Goal: Task Accomplishment & Management: Manage account settings

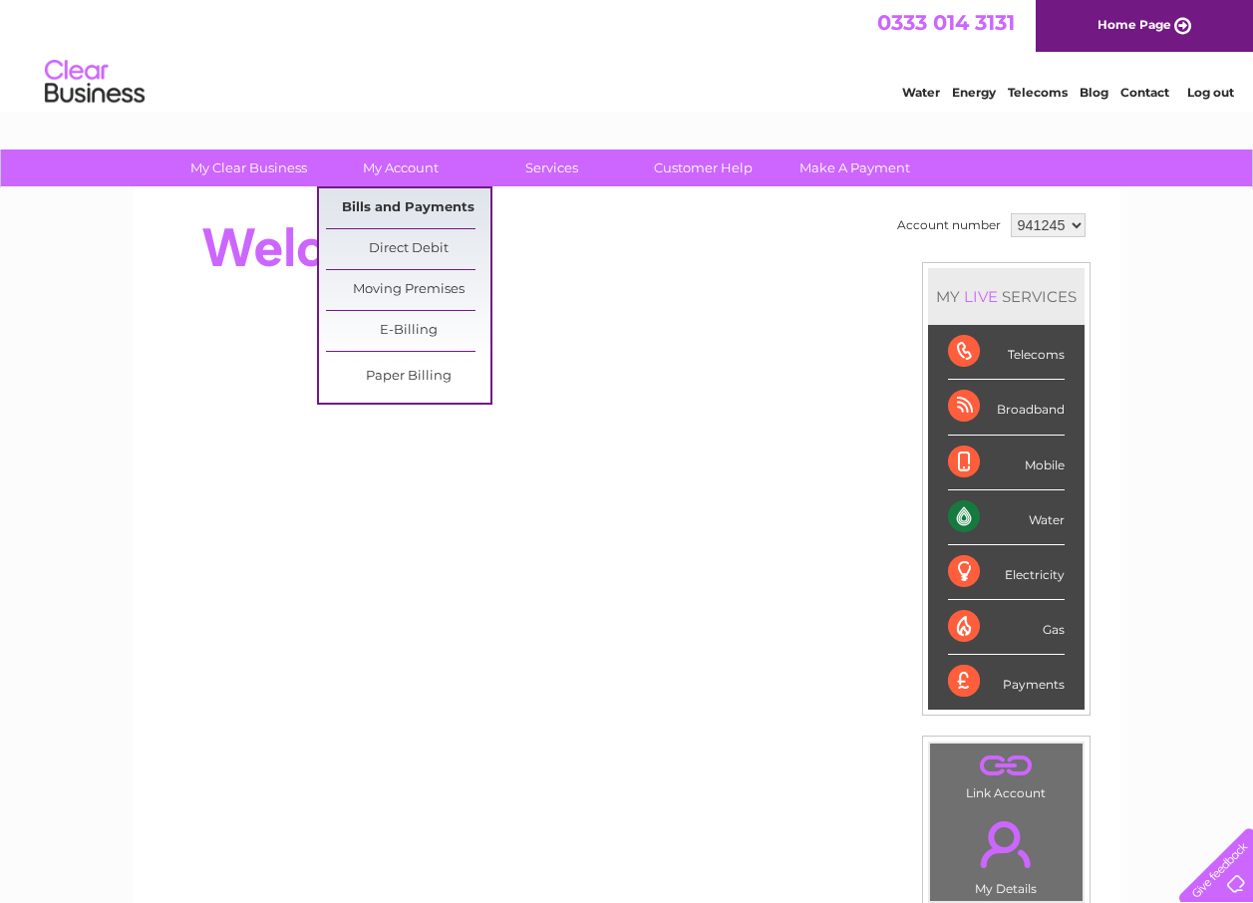
click at [408, 198] on link "Bills and Payments" at bounding box center [408, 208] width 164 height 40
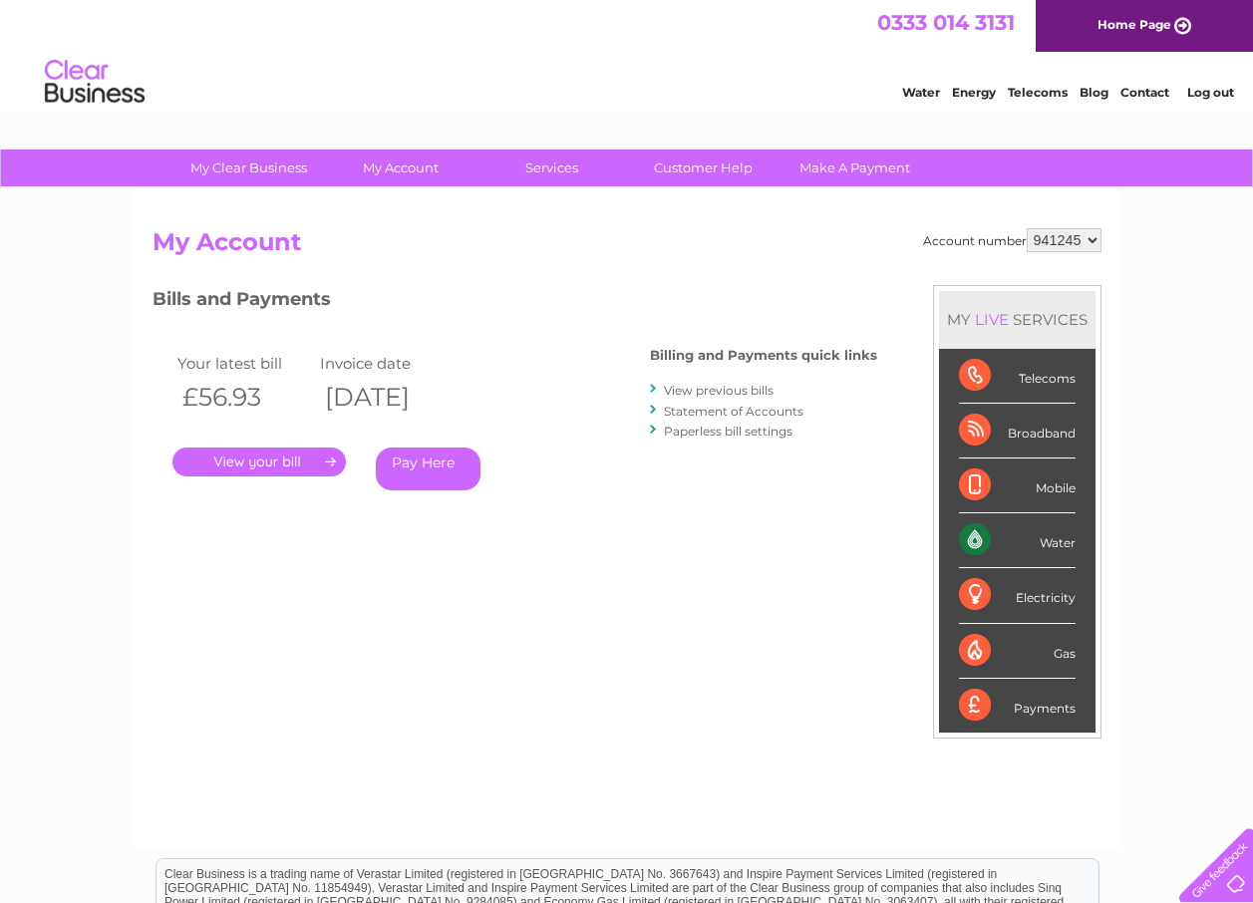
click at [252, 456] on link "." at bounding box center [258, 461] width 173 height 29
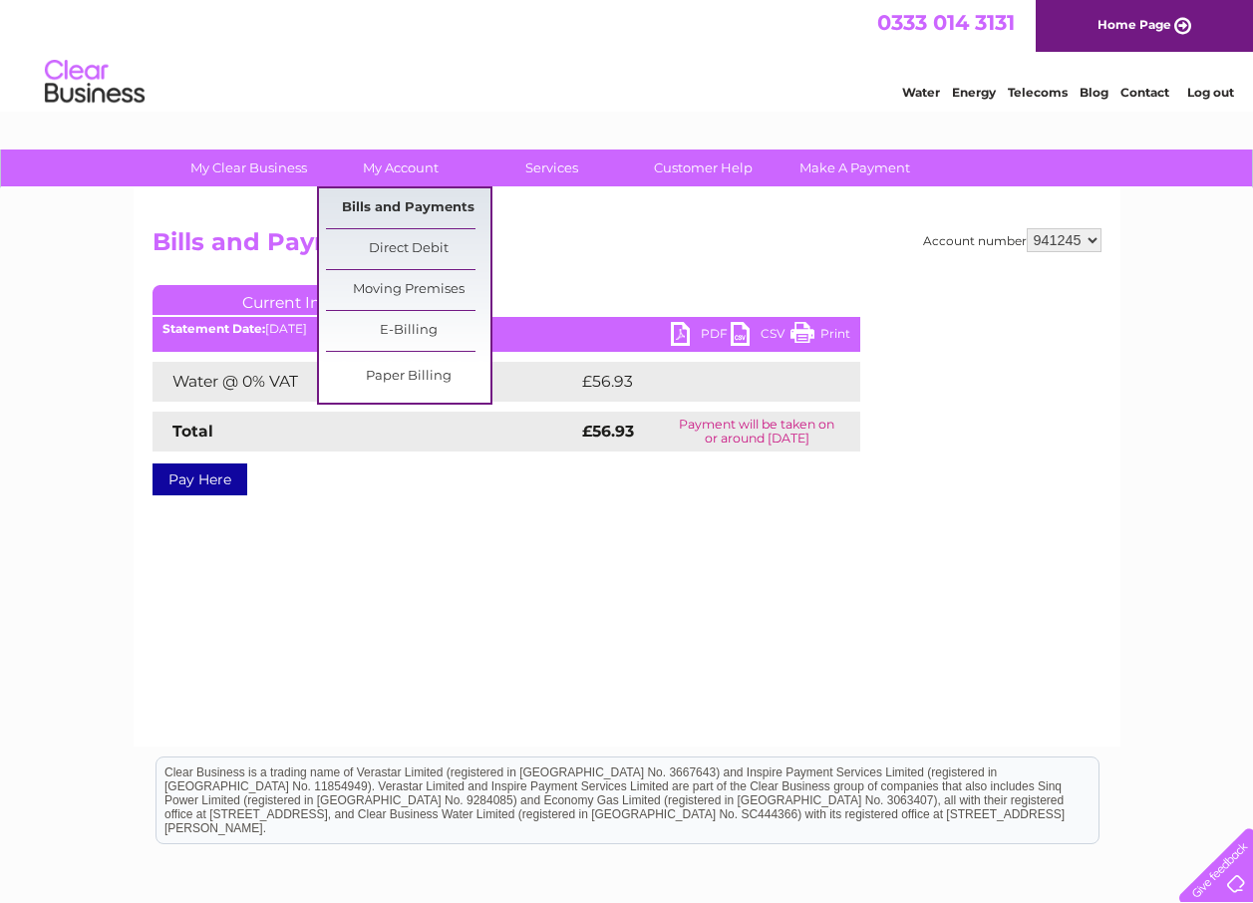
click at [394, 199] on link "Bills and Payments" at bounding box center [408, 208] width 164 height 40
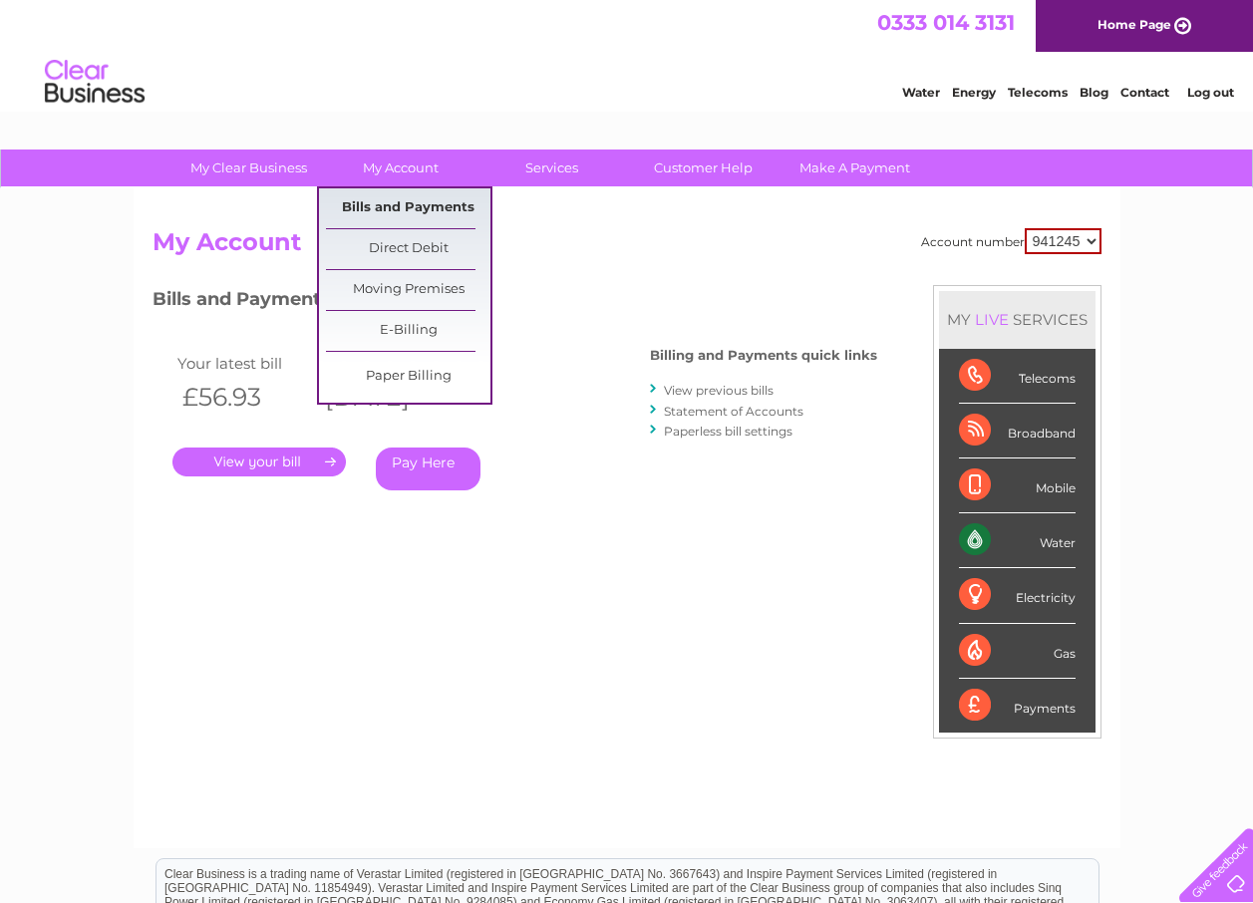
click at [393, 198] on link "Bills and Payments" at bounding box center [408, 208] width 164 height 40
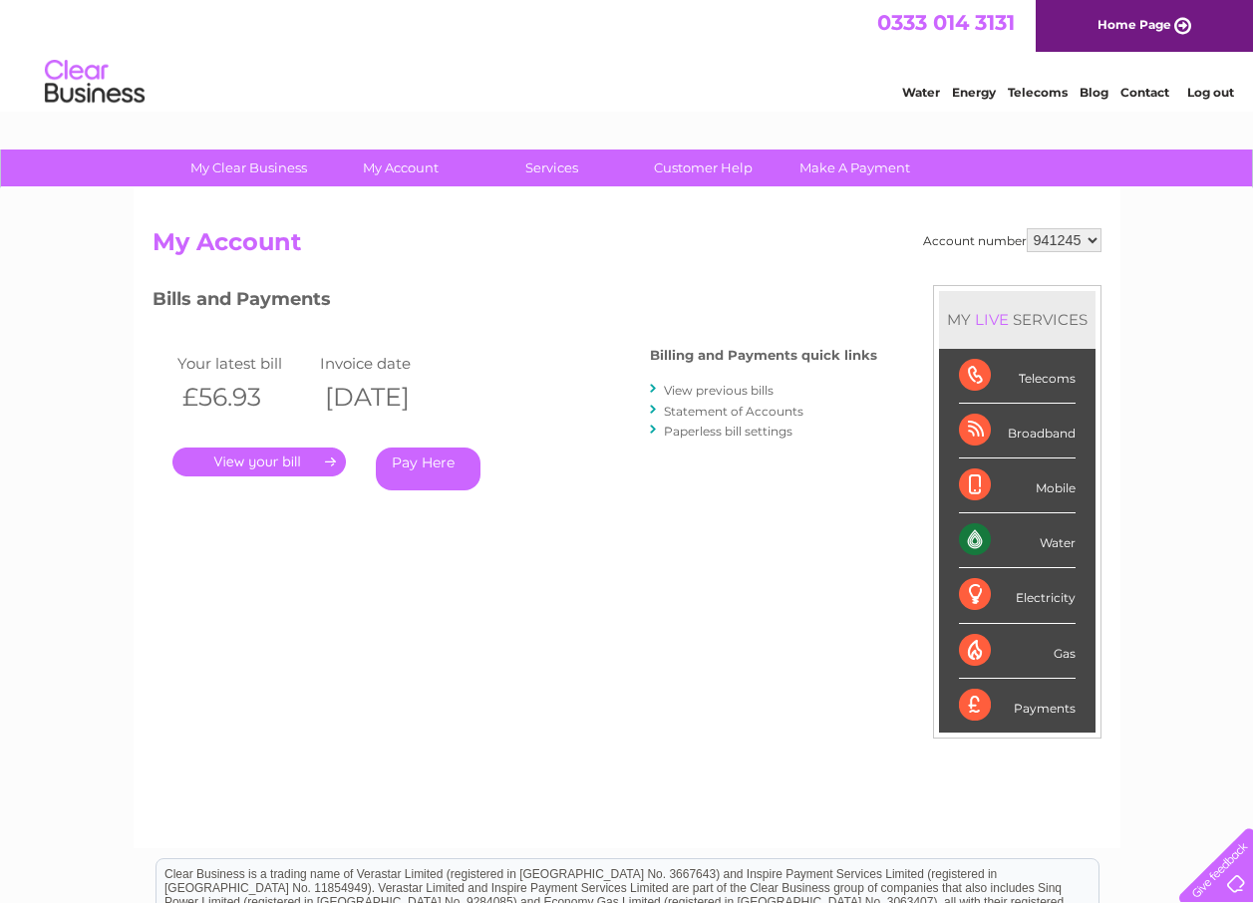
click at [702, 406] on link "Statement of Accounts" at bounding box center [734, 411] width 140 height 15
click at [701, 384] on link "View previous bills" at bounding box center [719, 390] width 110 height 15
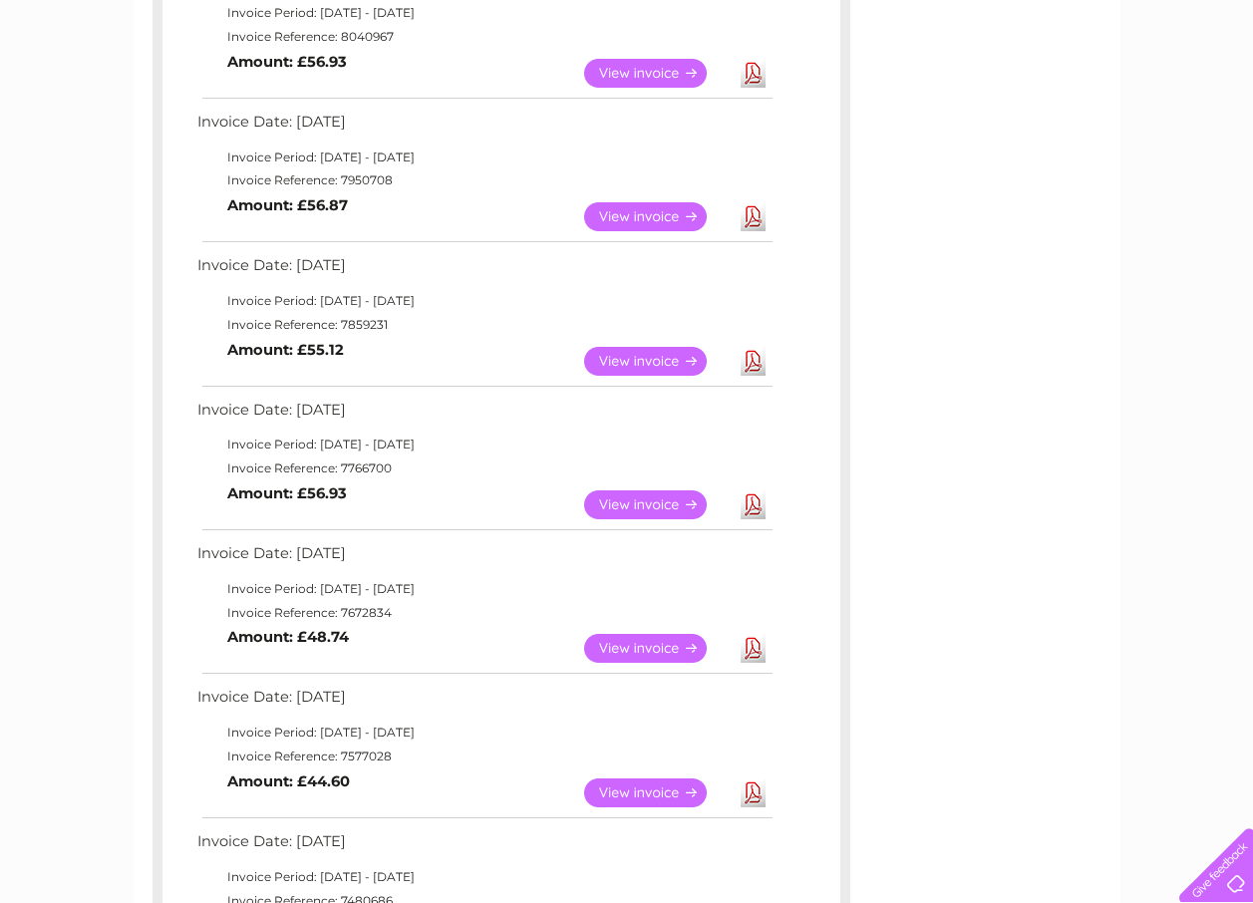
scroll to position [465, 0]
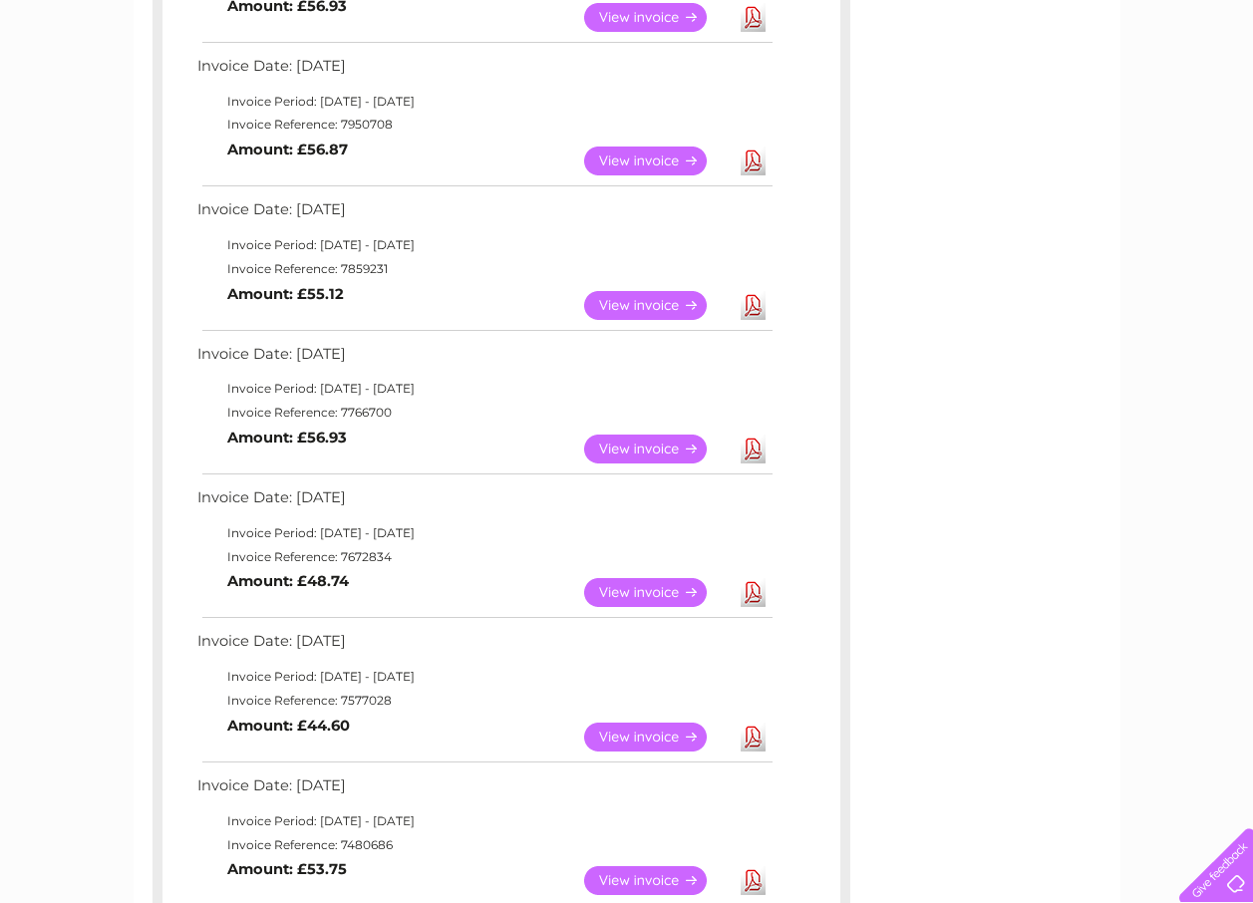
click at [662, 579] on link "View" at bounding box center [657, 592] width 146 height 29
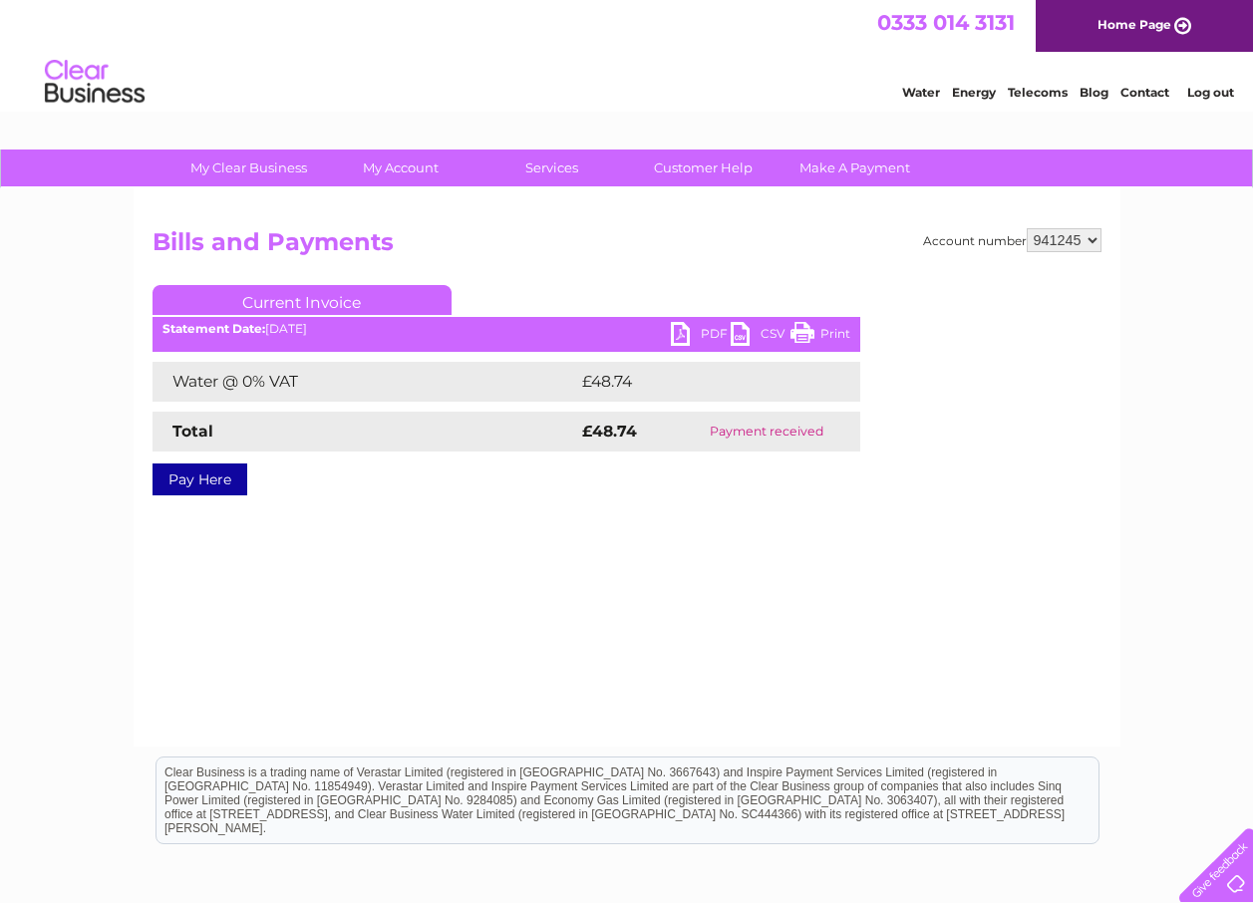
click at [683, 325] on link "PDF" at bounding box center [701, 336] width 60 height 29
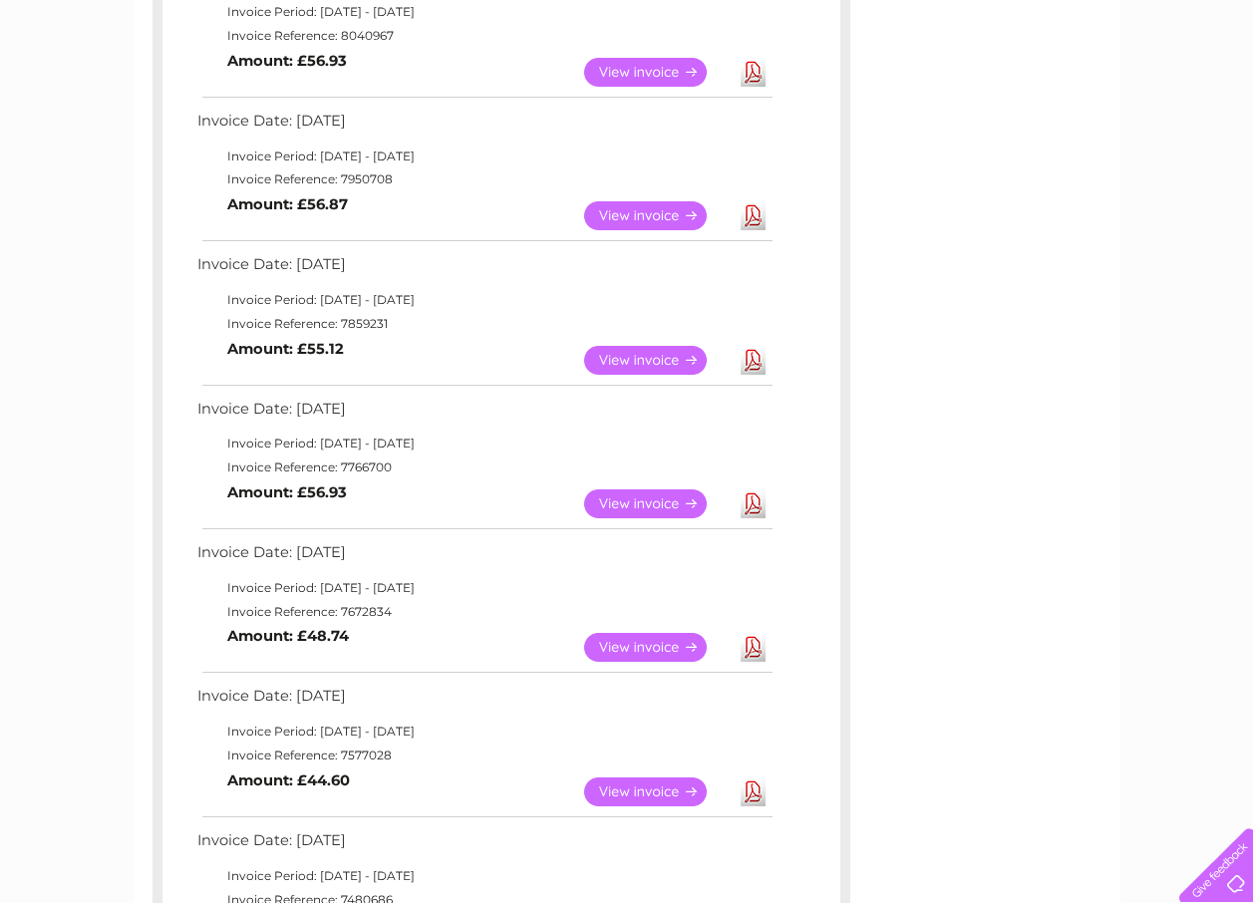
scroll to position [399, 0]
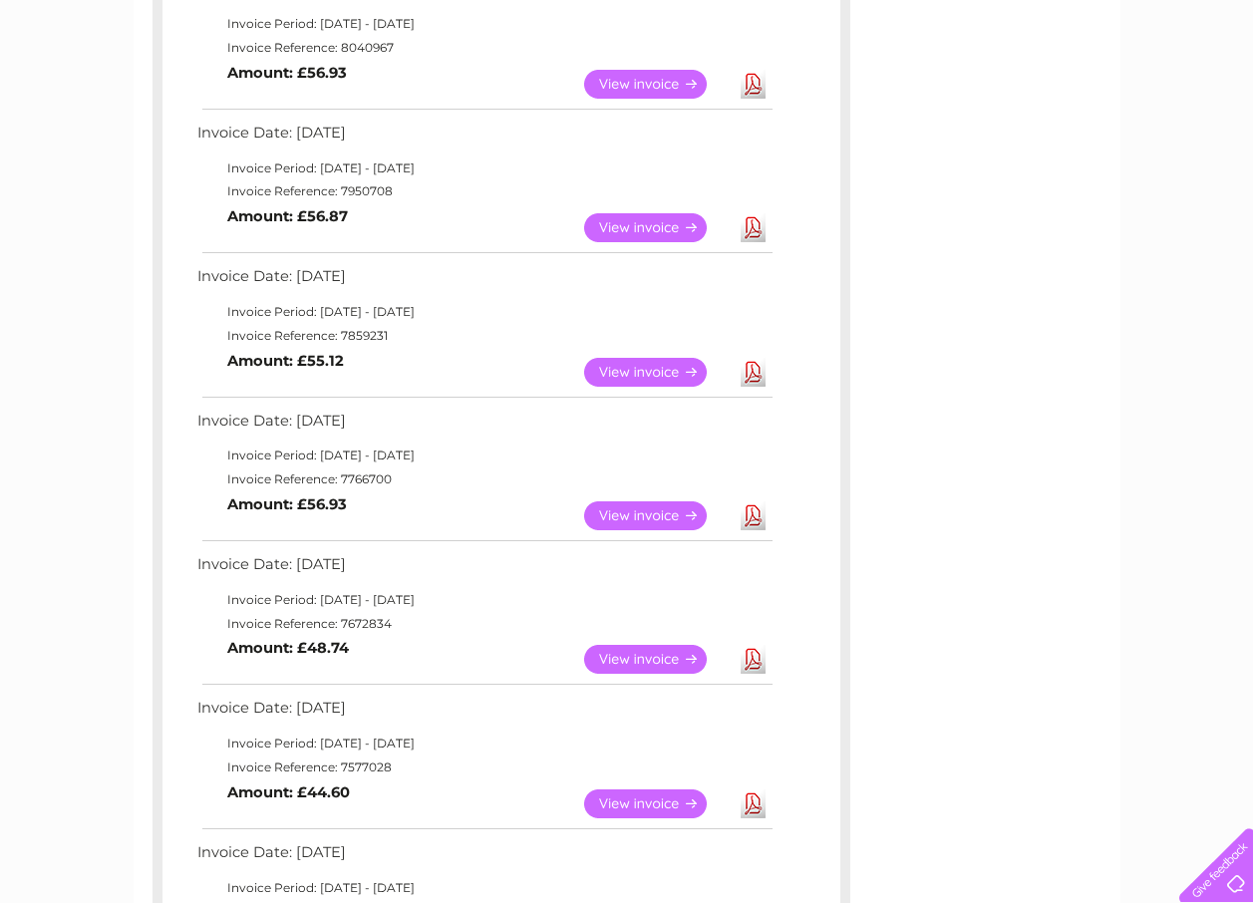
click at [638, 220] on link "View" at bounding box center [657, 227] width 146 height 29
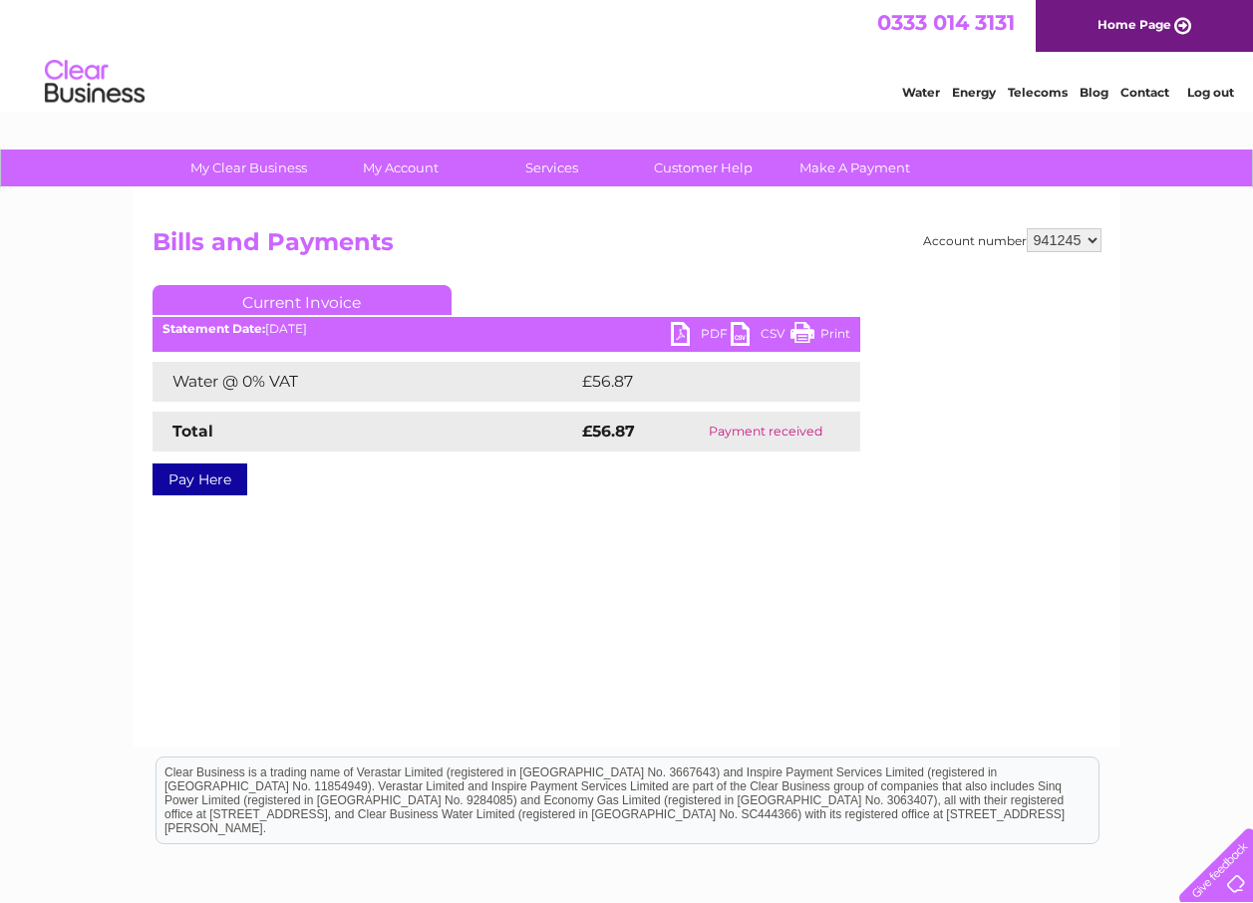
click at [686, 326] on link "PDF" at bounding box center [701, 336] width 60 height 29
